Goal: Task Accomplishment & Management: Use online tool/utility

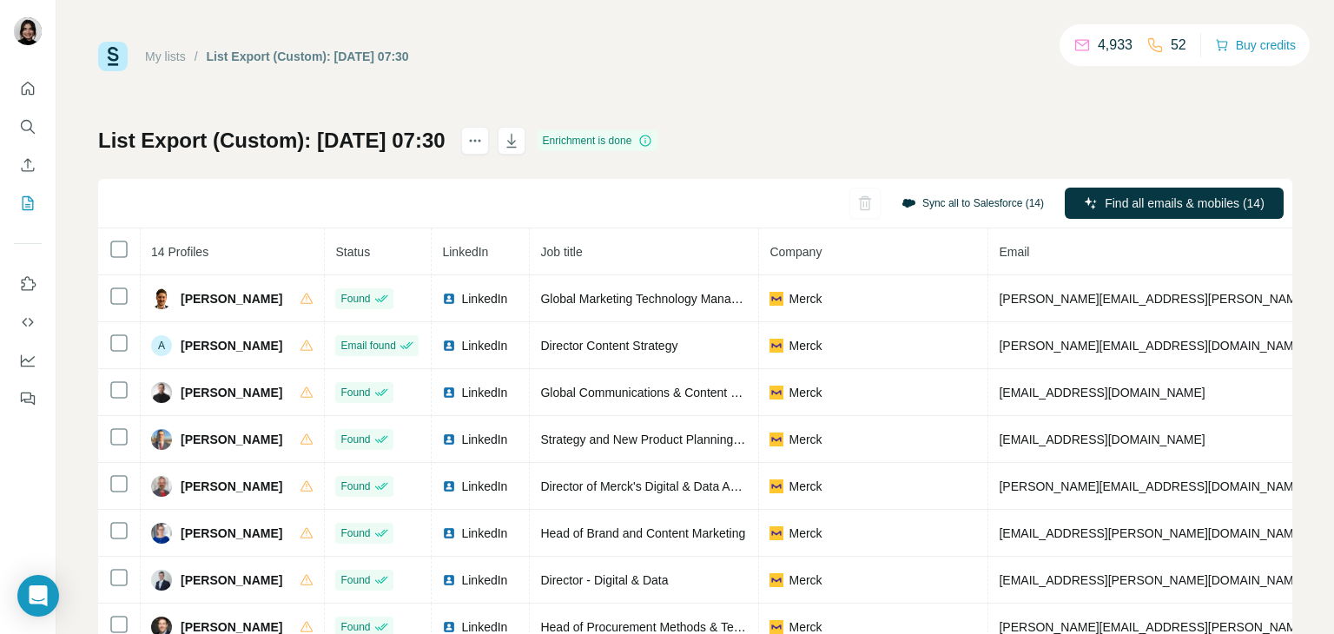
click at [975, 200] on button "Sync all to Salesforce (14)" at bounding box center [972, 203] width 167 height 26
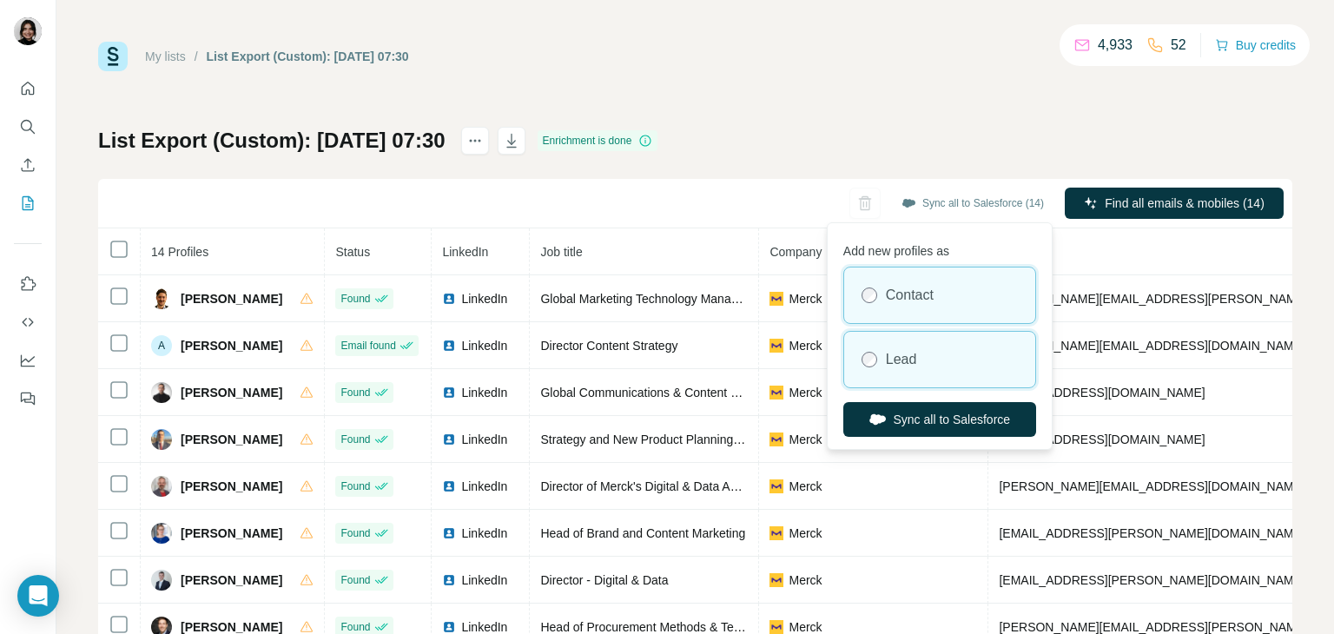
click at [899, 359] on label "Lead" at bounding box center [901, 359] width 31 height 21
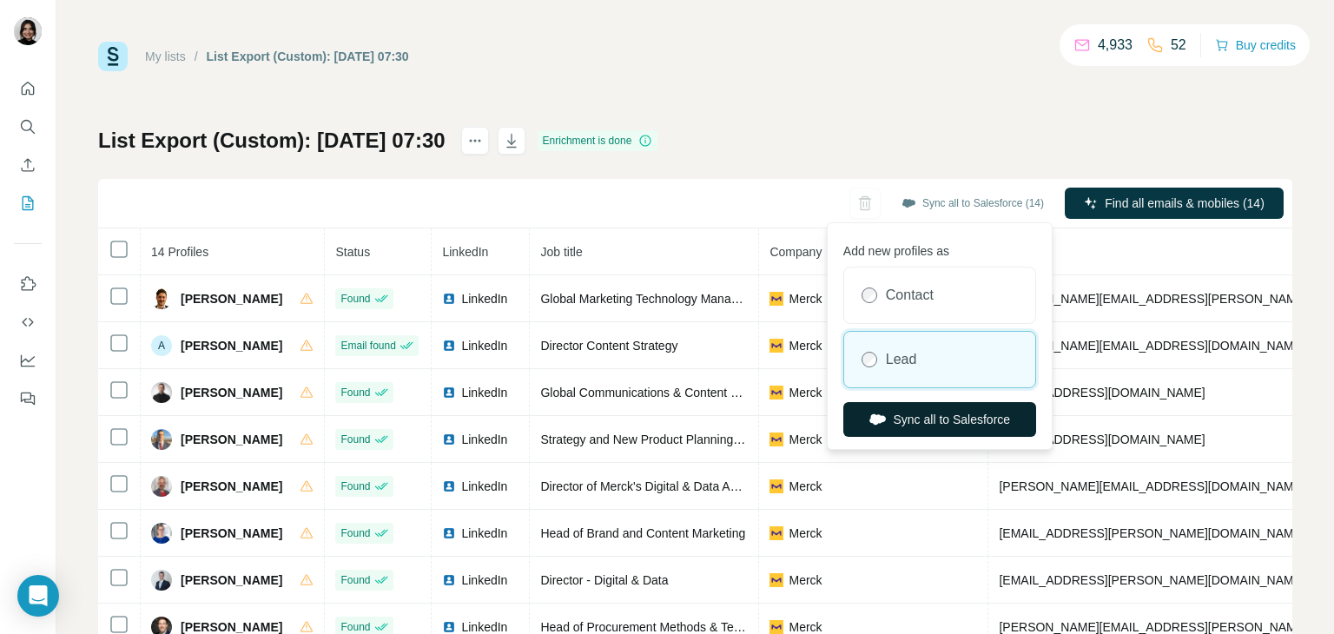
click at [900, 421] on button "Sync all to Salesforce" at bounding box center [939, 419] width 193 height 35
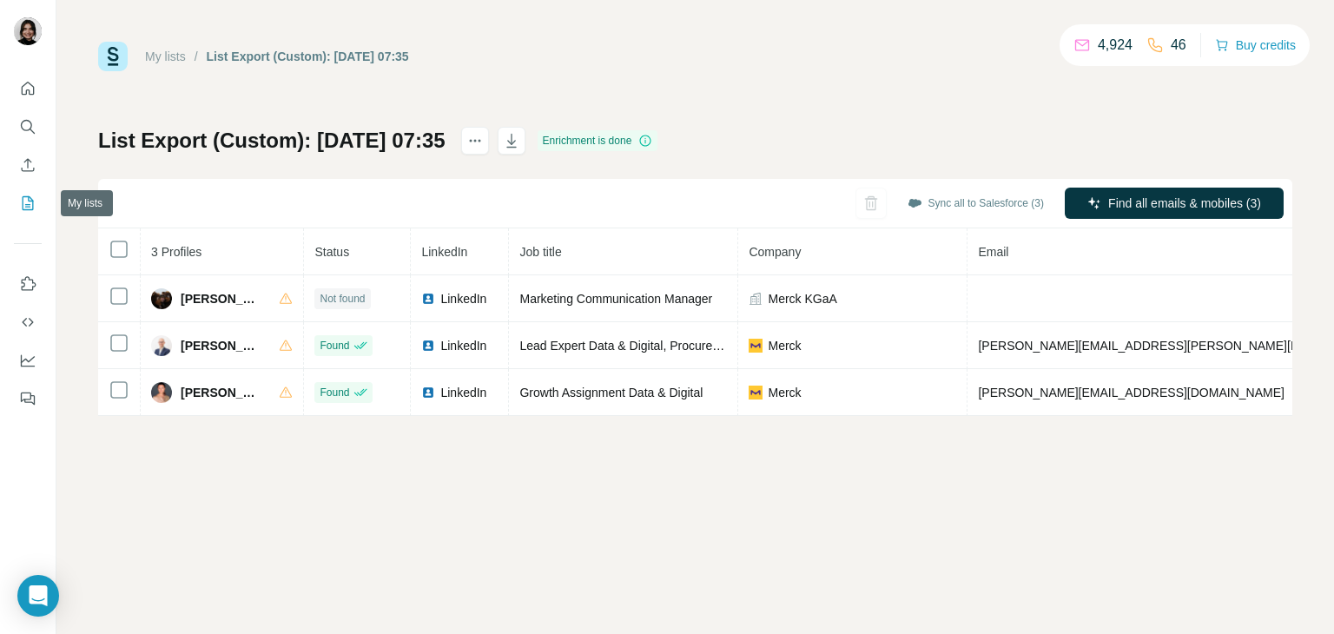
click at [35, 202] on icon "My lists" at bounding box center [27, 202] width 17 height 17
